Goal: Task Accomplishment & Management: Complete application form

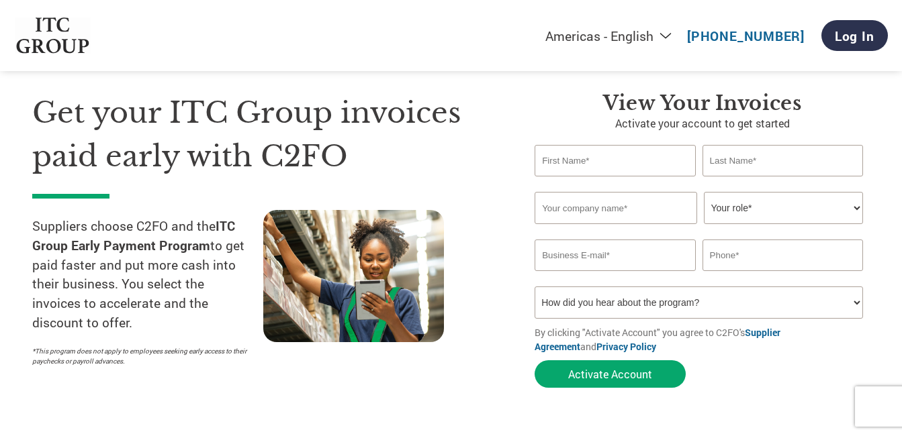
scroll to position [48, 0]
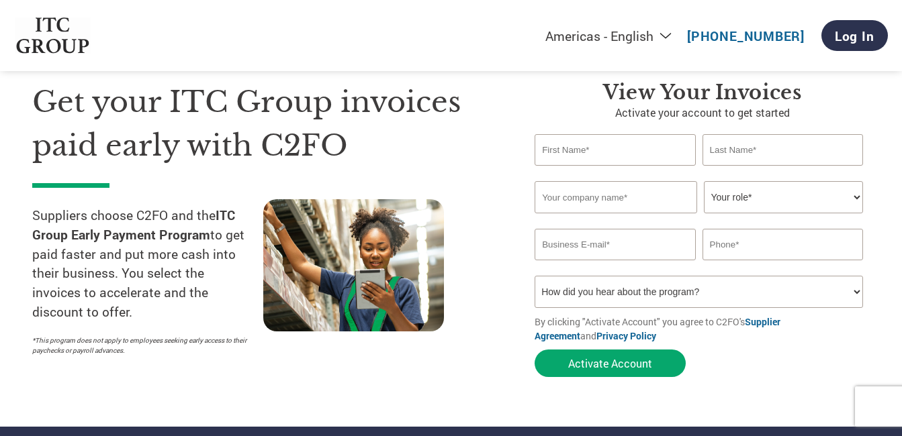
click at [628, 152] on input "text" at bounding box center [614, 150] width 160 height 32
type input "rohit"
type input "reddy"
type input "Rody group"
type input "[EMAIL_ADDRESS][DOMAIN_NAME]"
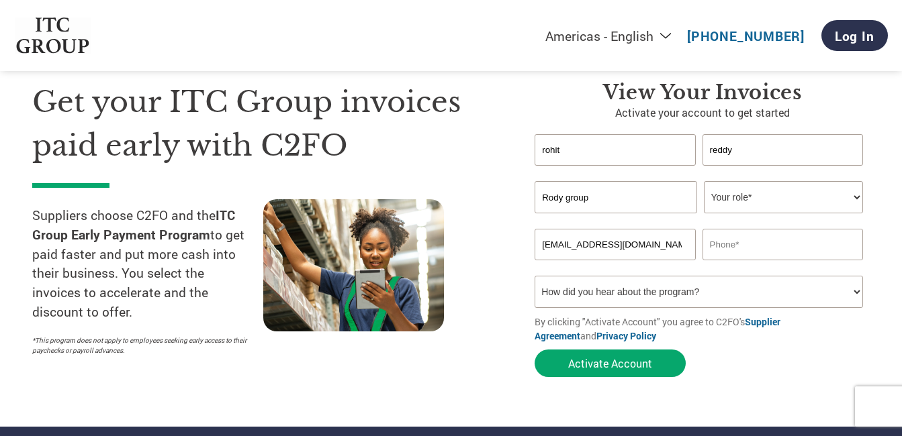
type input "09705249493"
click at [785, 209] on select "Your role* CFO Controller Credit Manager Finance Director Treasurer CEO Preside…" at bounding box center [783, 197] width 159 height 32
select select "OFFICE_MANAGER"
click at [704, 181] on select "Your role* CFO Controller Credit Manager Finance Director Treasurer CEO Preside…" at bounding box center [783, 197] width 159 height 32
click at [746, 212] on select "Your role* CFO Controller Credit Manager Finance Director Treasurer CEO Preside…" at bounding box center [783, 197] width 159 height 32
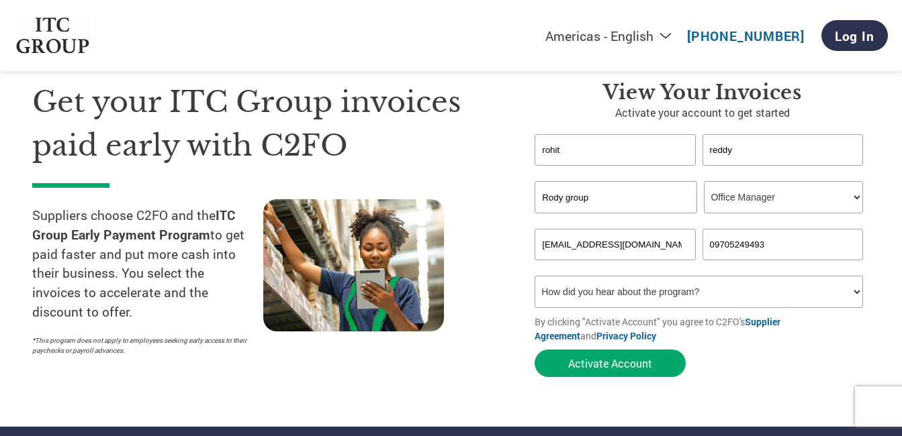
click at [704, 181] on select "Your role* CFO Controller Credit Manager Finance Director Treasurer CEO Preside…" at bounding box center [783, 197] width 159 height 32
click at [660, 297] on select "How did you hear about the program? Received a letter Email Social Media Online…" at bounding box center [698, 292] width 328 height 32
select select "Email"
click at [534, 276] on select "How did you hear about the program? Received a letter Email Social Media Online…" at bounding box center [698, 292] width 328 height 32
click at [655, 240] on input "[EMAIL_ADDRESS][DOMAIN_NAME]" at bounding box center [614, 245] width 160 height 32
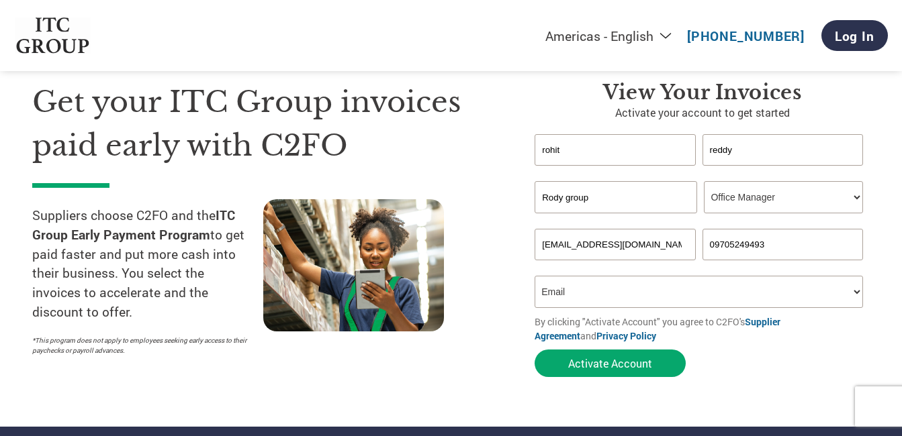
click at [655, 240] on input "[EMAIL_ADDRESS][DOMAIN_NAME]" at bounding box center [614, 245] width 160 height 32
type input "[EMAIL_ADDRESS][DOMAIN_NAME]"
click at [716, 250] on input "09705249493" at bounding box center [782, 245] width 160 height 32
type input "9705249493"
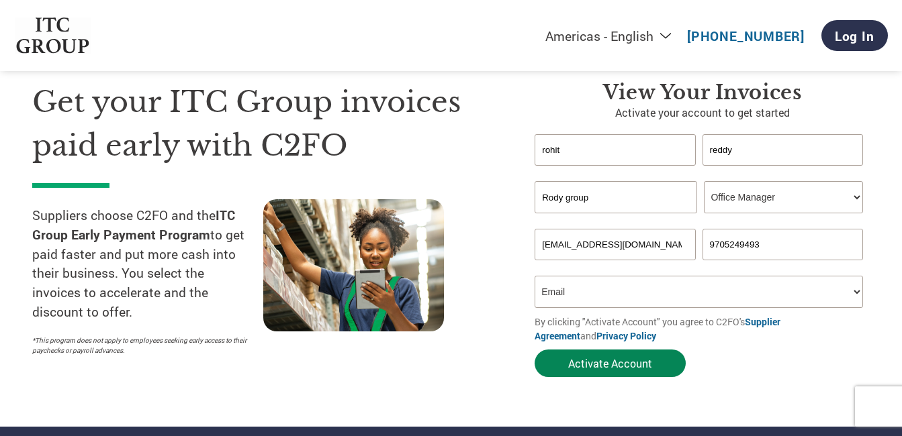
click at [623, 363] on button "Activate Account" at bounding box center [609, 364] width 151 height 28
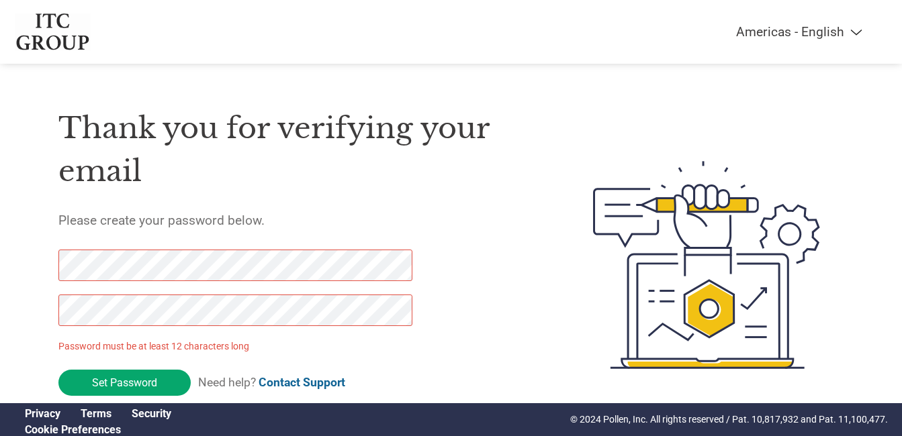
scroll to position [40, 0]
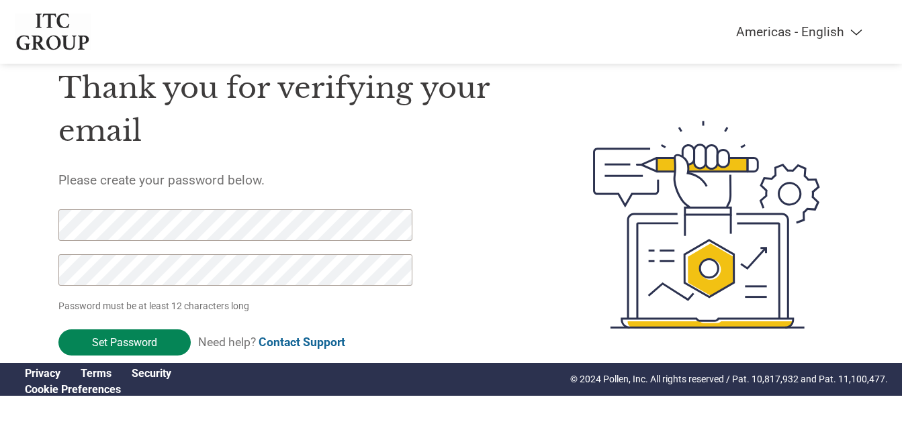
click at [140, 331] on input "Set Password" at bounding box center [124, 343] width 132 height 26
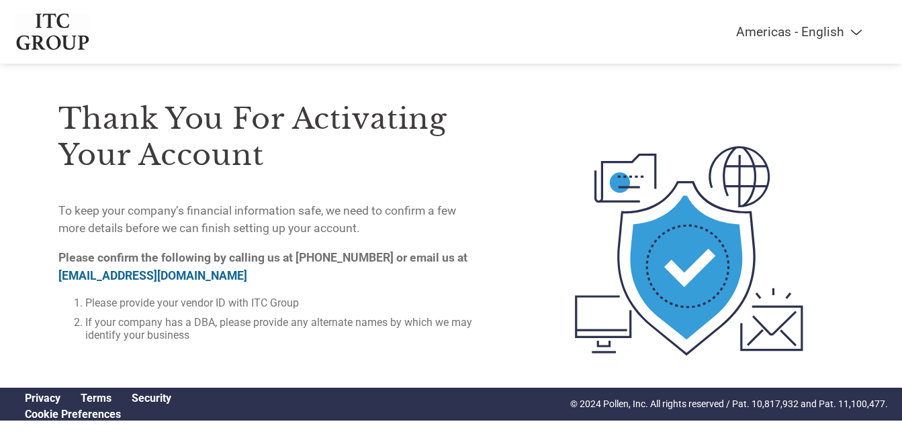
scroll to position [13, 0]
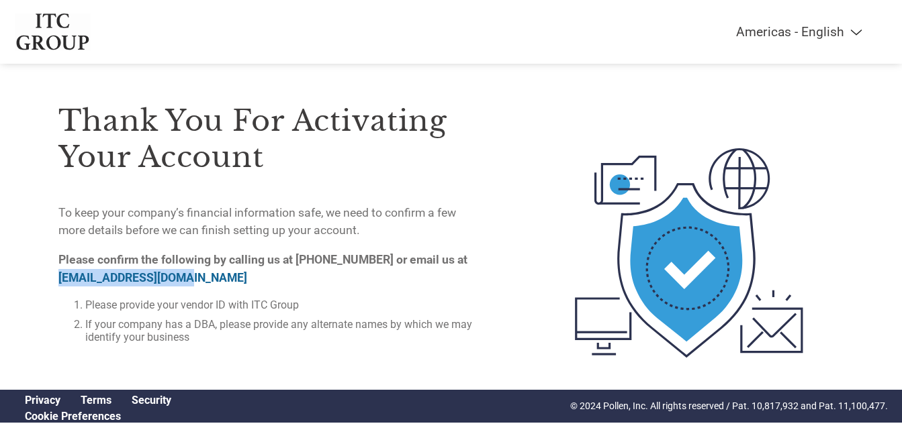
drag, startPoint x: 185, startPoint y: 280, endPoint x: 58, endPoint y: 281, distance: 126.9
click at [58, 281] on p "Please confirm the following by calling us at 833-255-7078 or email us at on-bo…" at bounding box center [266, 269] width 416 height 36
copy link "on-boarding@c2fo.com"
click at [326, 372] on div "Thank you for activating your account To keep your company’s financial informat…" at bounding box center [266, 253] width 416 height 359
drag, startPoint x: 205, startPoint y: 278, endPoint x: 58, endPoint y: 271, distance: 147.2
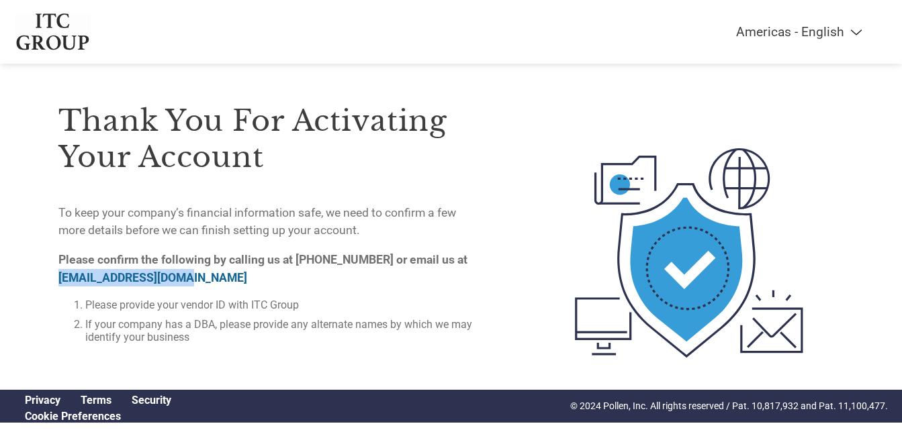
click at [58, 271] on p "Please confirm the following by calling us at 833-255-7078 or email us at on-bo…" at bounding box center [266, 269] width 416 height 36
copy link "on-boarding@c2fo.com"
click at [464, 369] on div "Thank you for activating your account To keep your company’s financial informat…" at bounding box center [266, 253] width 416 height 359
